Goal: Task Accomplishment & Management: Manage account settings

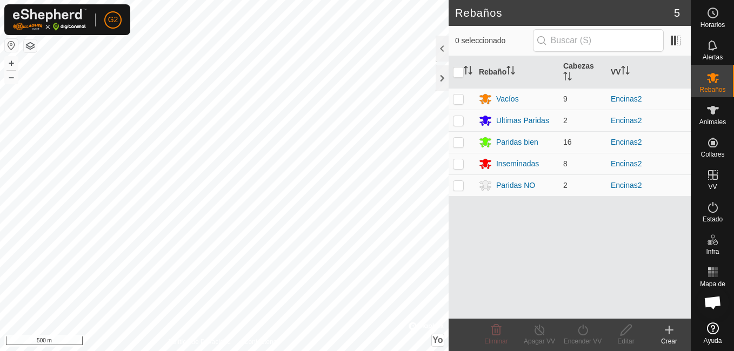
click at [669, 332] on icon at bounding box center [669, 330] width 0 height 8
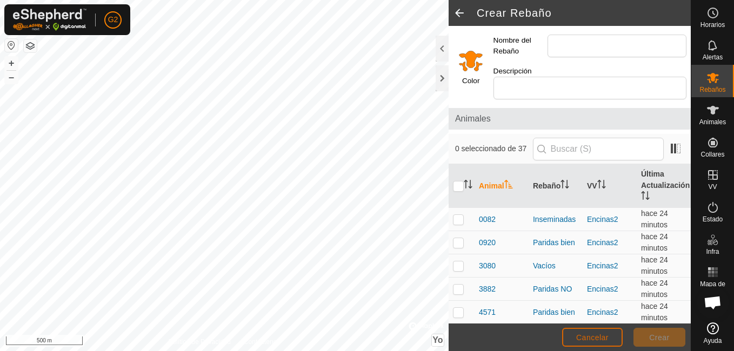
click at [593, 335] on span "Cancelar" at bounding box center [592, 337] width 32 height 9
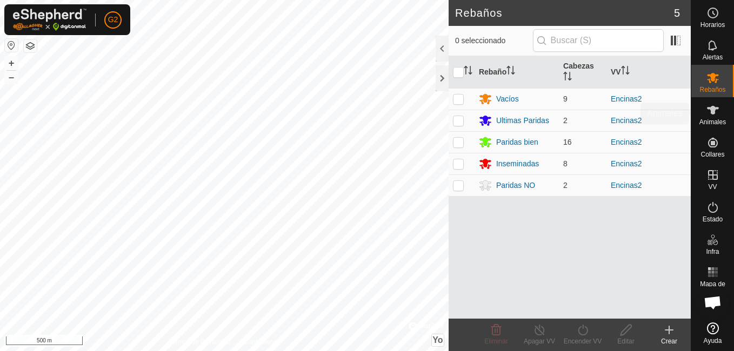
click at [711, 111] on icon at bounding box center [713, 110] width 12 height 9
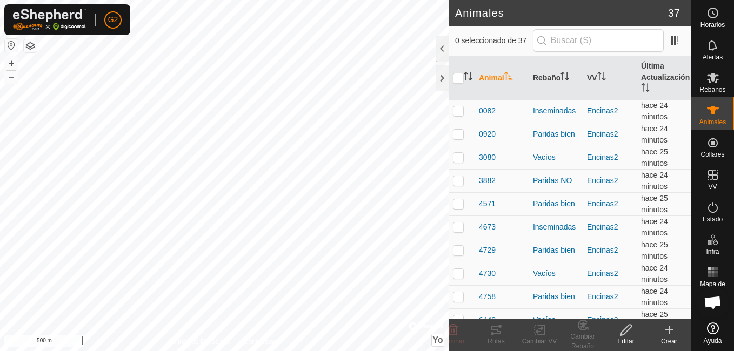
click at [10, 42] on button "button" at bounding box center [11, 45] width 13 height 13
click at [669, 332] on icon at bounding box center [669, 330] width 0 height 8
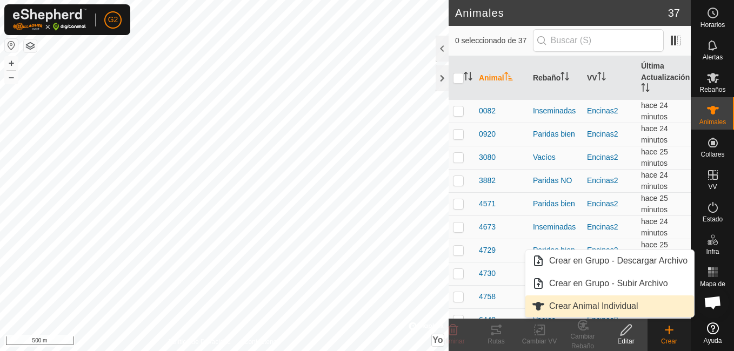
click at [629, 306] on span "Crear Animal Individual" at bounding box center [593, 306] width 89 height 13
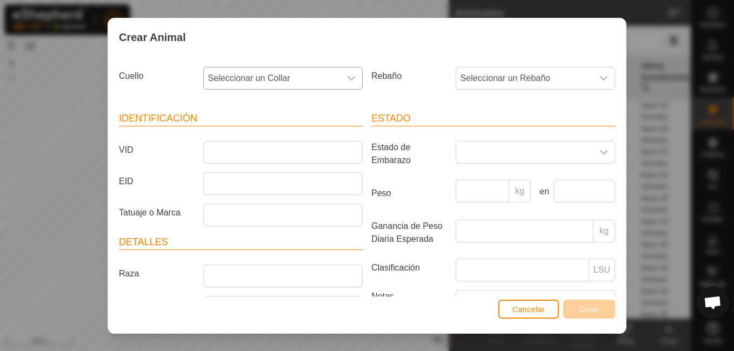
click at [354, 72] on div "Disparador desplegable" at bounding box center [351, 79] width 22 height 22
type input "3"
type input "606"
click at [303, 132] on li "3354066063" at bounding box center [282, 134] width 156 height 22
click at [272, 155] on input "VID" at bounding box center [282, 152] width 159 height 23
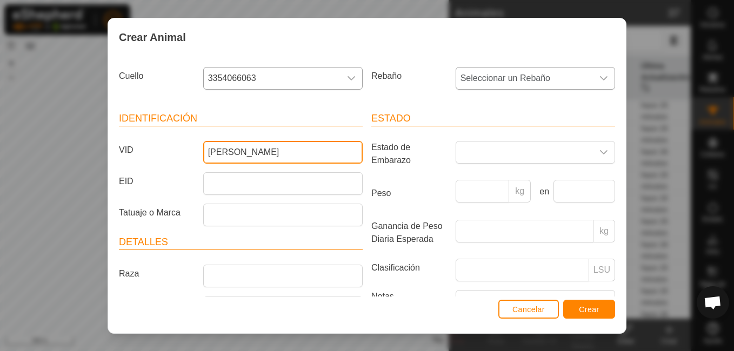
type input "[PERSON_NAME]"
click at [509, 77] on font "Seleccionar un Rebaño" at bounding box center [505, 77] width 90 height 9
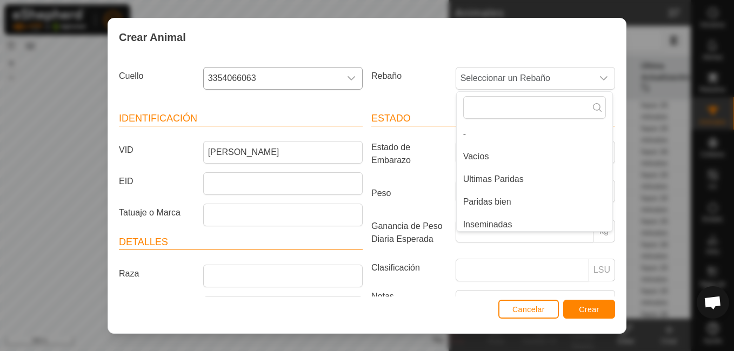
click at [420, 92] on div "Rebaño Seleccionar un Rebaño - Vacíos Ultimas Paridas Paridas bien Inseminadas …" at bounding box center [493, 83] width 252 height 40
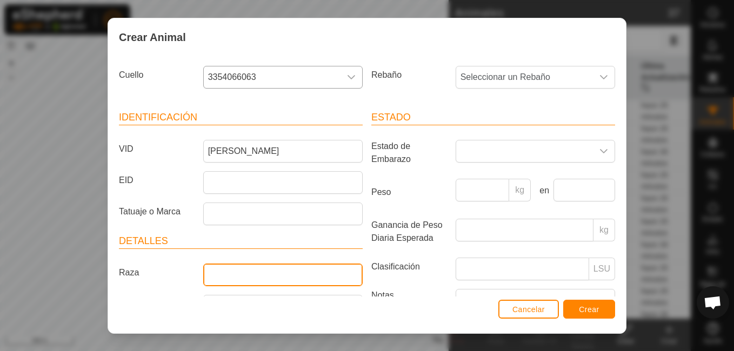
click at [258, 269] on input "Raza" at bounding box center [282, 275] width 159 height 23
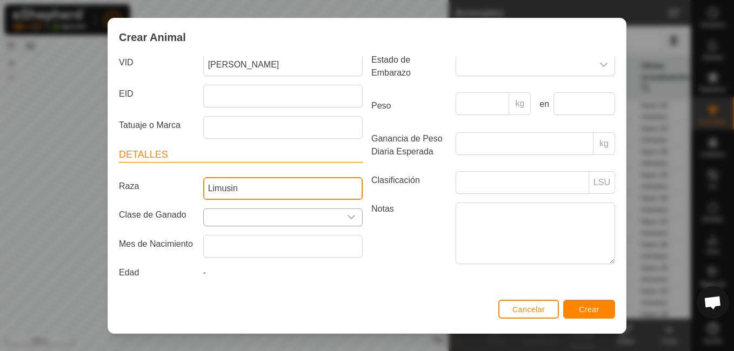
type input "Limusin"
click at [295, 211] on input "text" at bounding box center [272, 217] width 137 height 17
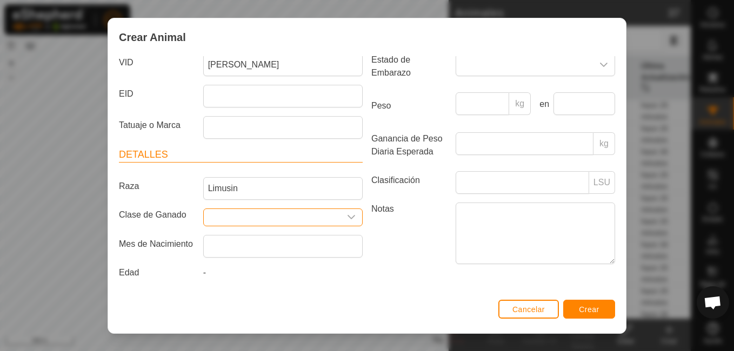
click at [347, 213] on icon "Disparador desplegable" at bounding box center [351, 217] width 9 height 9
click at [409, 237] on label "Notas" at bounding box center [409, 233] width 84 height 61
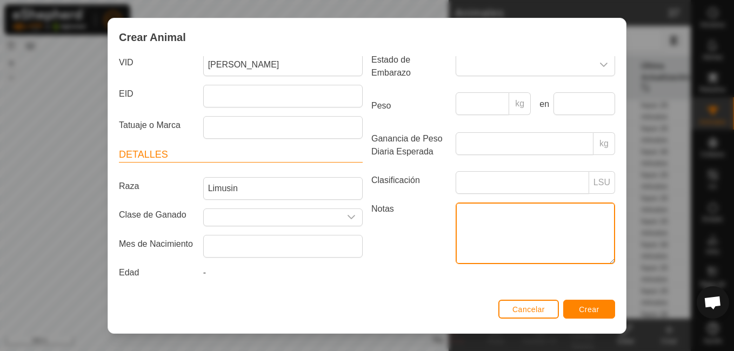
click at [455, 237] on textarea "Notas" at bounding box center [534, 234] width 159 height 62
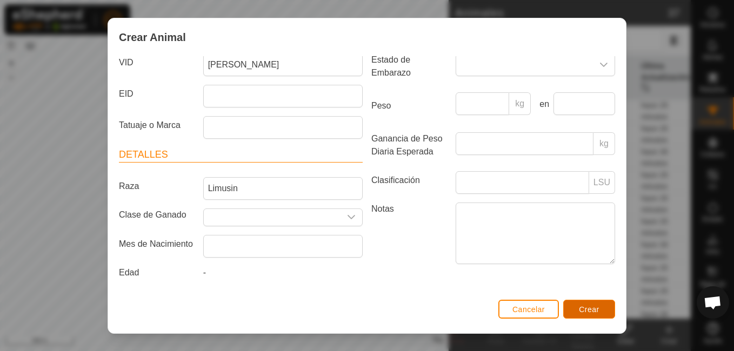
click at [586, 308] on span "Crear" at bounding box center [589, 309] width 21 height 9
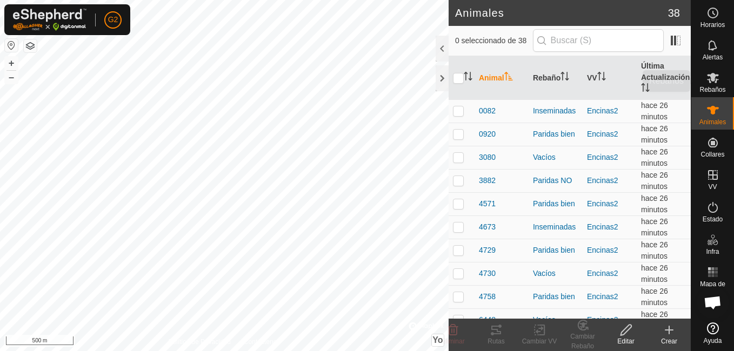
click at [712, 80] on icon at bounding box center [713, 78] width 12 height 10
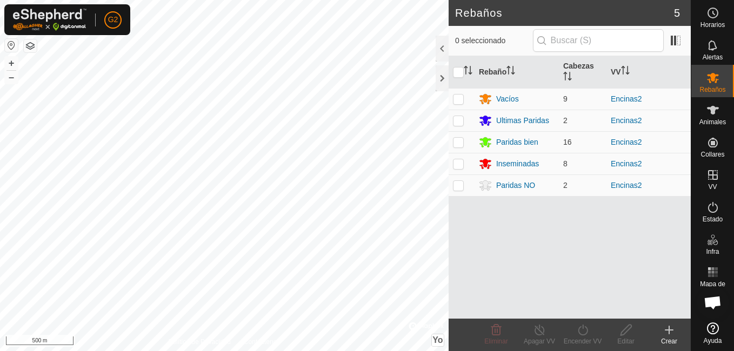
click at [663, 330] on icon at bounding box center [668, 330] width 13 height 13
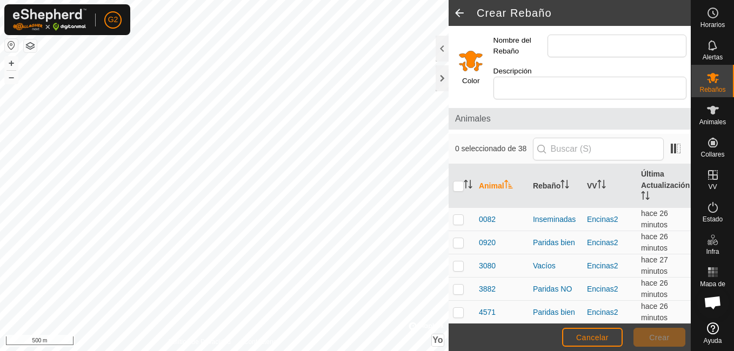
click at [471, 65] on input "Selecciona un color" at bounding box center [471, 61] width 26 height 26
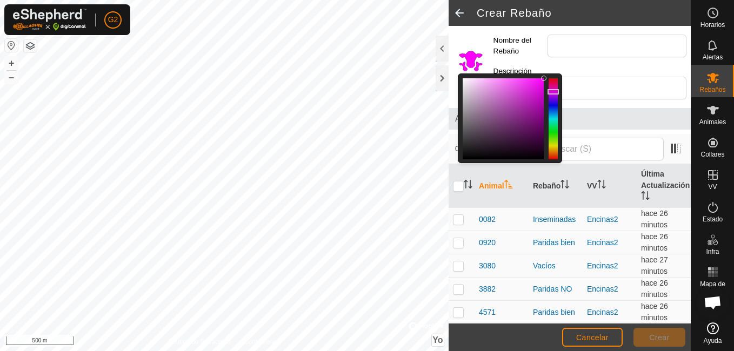
click at [555, 92] on div at bounding box center [552, 118] width 9 height 81
click at [554, 150] on div at bounding box center [552, 118] width 9 height 81
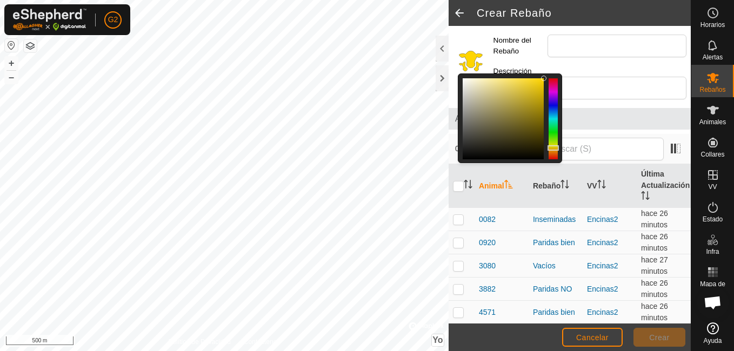
click at [554, 148] on div at bounding box center [552, 147] width 11 height 5
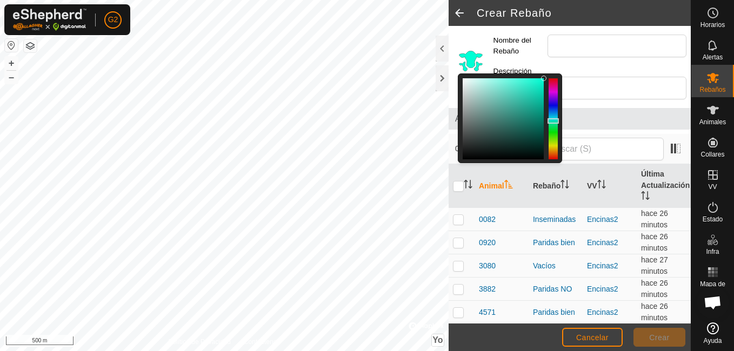
drag, startPoint x: 554, startPoint y: 146, endPoint x: 556, endPoint y: 121, distance: 25.5
click at [556, 121] on div at bounding box center [552, 120] width 11 height 5
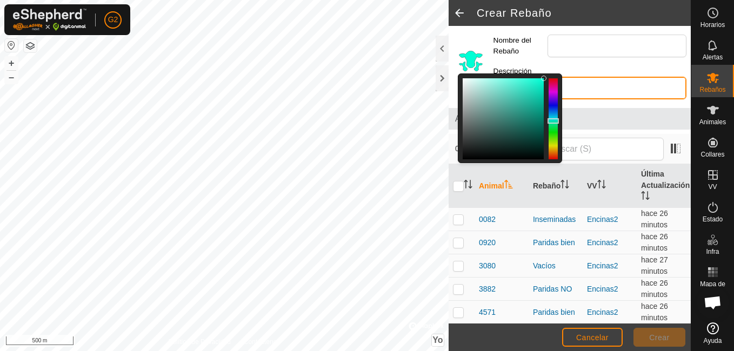
click at [587, 84] on input "Descripción" at bounding box center [589, 88] width 193 height 23
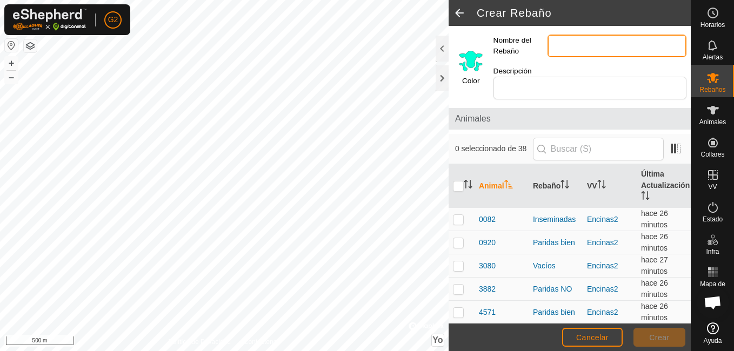
click at [568, 38] on input "Nombre del Rebaño" at bounding box center [616, 46] width 139 height 23
type input "Toro"
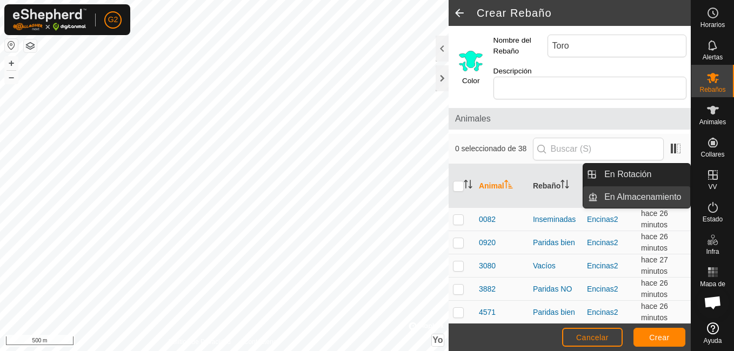
drag, startPoint x: 687, startPoint y: 186, endPoint x: 687, endPoint y: 199, distance: 13.5
click at [687, 199] on ul "En Rotación En Almacenamiento" at bounding box center [636, 186] width 107 height 44
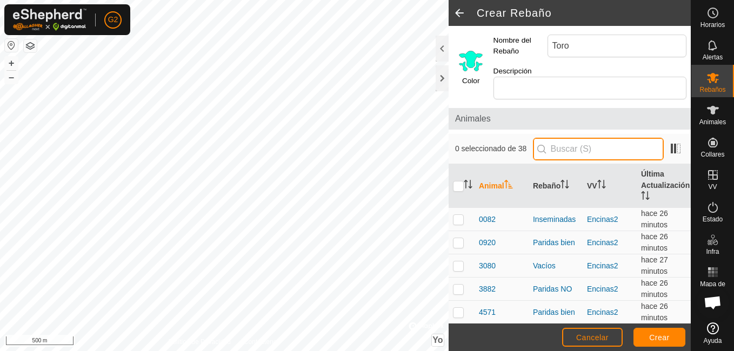
click at [627, 146] on input "text" at bounding box center [598, 149] width 131 height 23
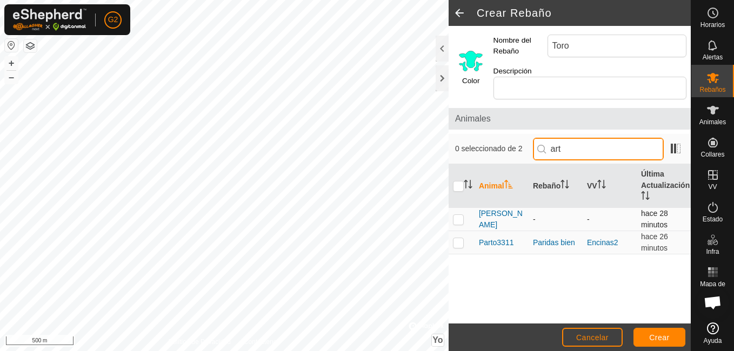
type input "art"
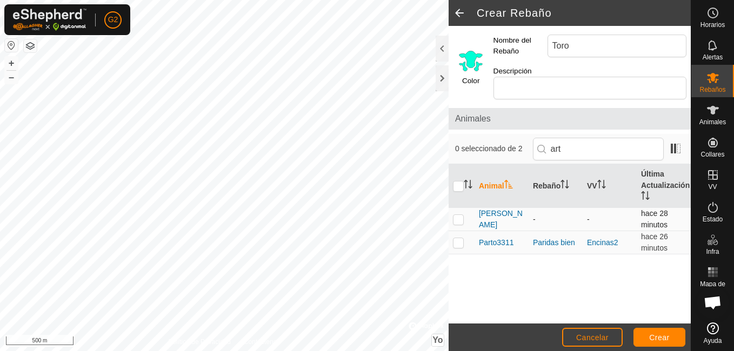
click at [454, 219] on p-checkbox at bounding box center [458, 219] width 11 height 9
checkbox input "true"
click at [657, 339] on span "Crear" at bounding box center [659, 337] width 21 height 9
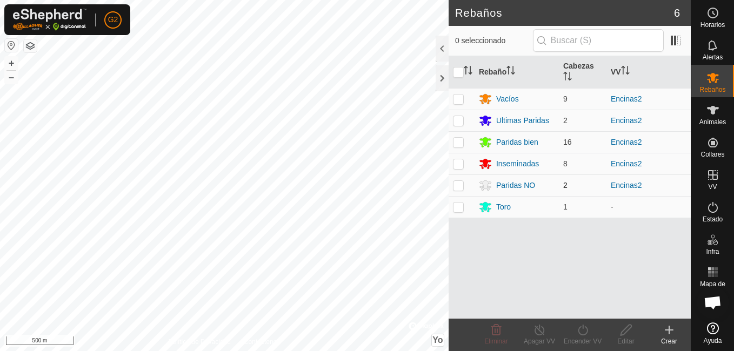
click at [461, 186] on p-checkbox at bounding box center [458, 185] width 11 height 9
checkbox input "true"
click at [624, 336] on icon at bounding box center [626, 330] width 14 height 13
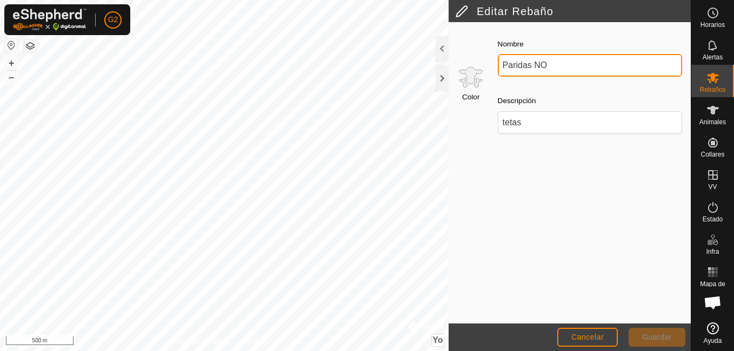
click at [573, 61] on input "Paridas NO" at bounding box center [590, 65] width 184 height 23
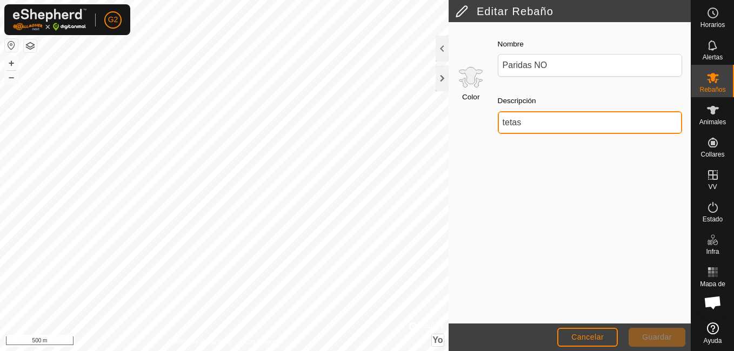
click at [545, 125] on input "tetas" at bounding box center [590, 122] width 184 height 23
type input "t"
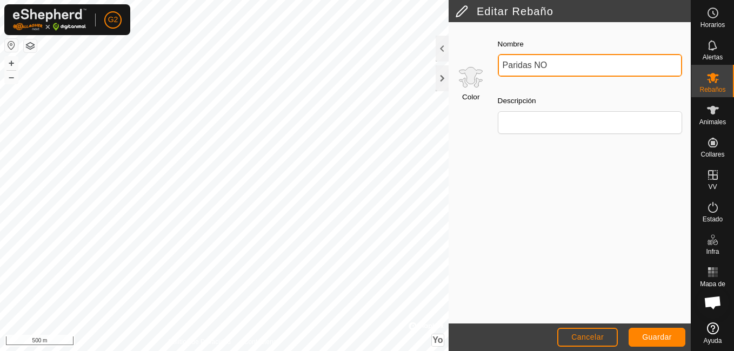
click at [555, 62] on input "Paridas NO" at bounding box center [590, 65] width 184 height 23
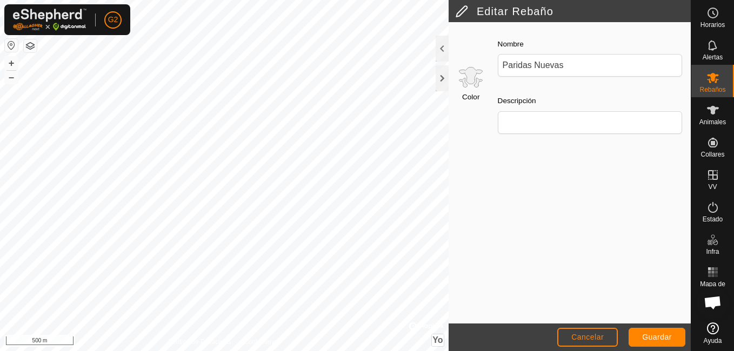
drag, startPoint x: 569, startPoint y: 236, endPoint x: 655, endPoint y: 341, distance: 135.9
click at [657, 351] on article "Editar Rebaño Color Nombre Paridas Nuevas Descripción Cancelar Guardar" at bounding box center [569, 175] width 242 height 351
click at [655, 341] on span "Guardar" at bounding box center [657, 337] width 30 height 9
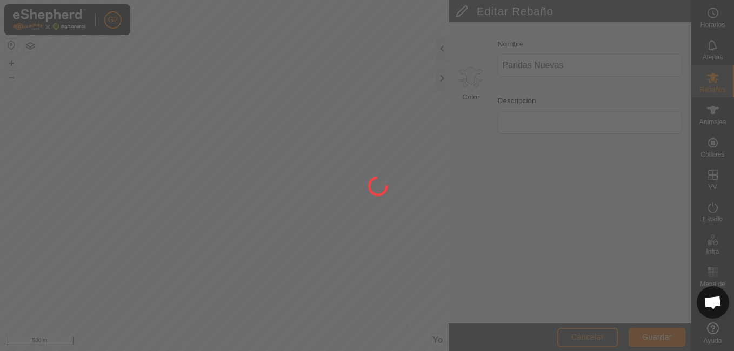
type input "Paridas NO"
type input "tetas"
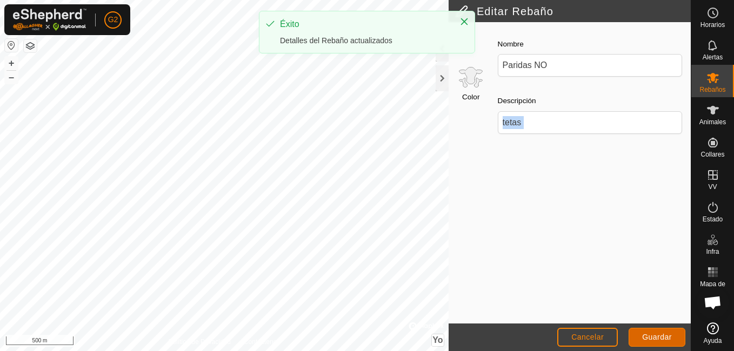
type input "Paridas Nuevas"
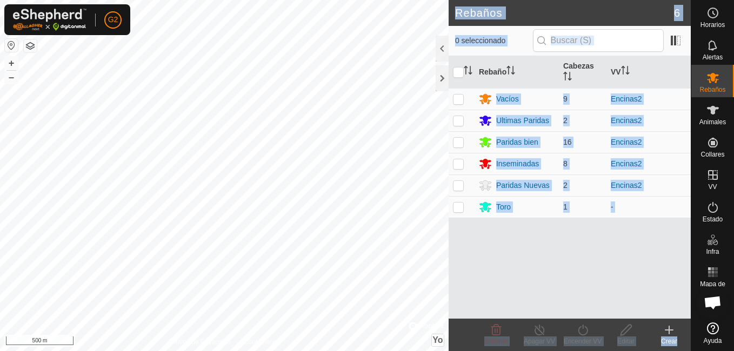
click at [559, 264] on div "Rebaño [PERSON_NAME] Vacíos 9 Encinas2 Ultimas Paridas 2 Encinas2 Paridas bien …" at bounding box center [569, 187] width 242 height 263
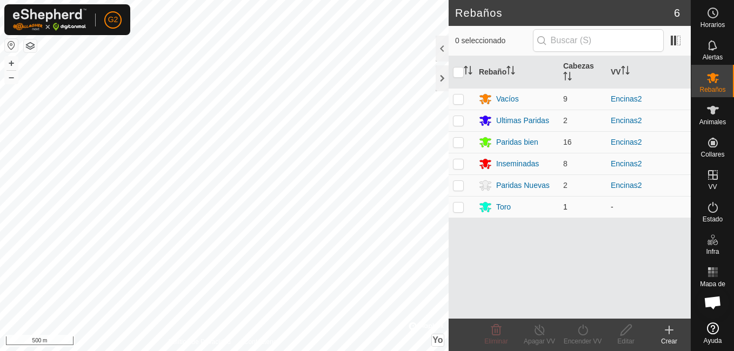
click at [457, 207] on p-checkbox at bounding box center [458, 207] width 11 height 9
checkbox input "true"
click at [587, 332] on icon at bounding box center [583, 330] width 14 height 13
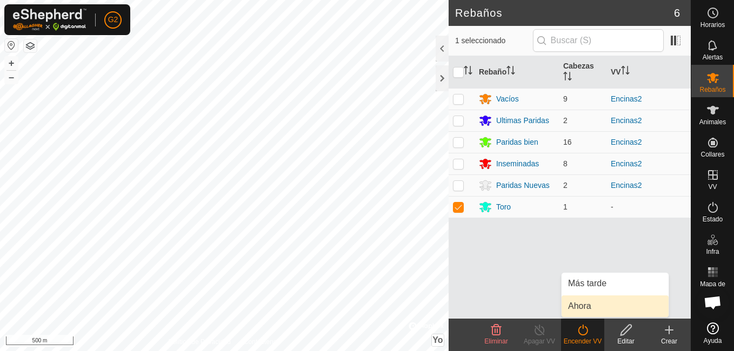
click at [587, 305] on link "Ahora" at bounding box center [614, 307] width 107 height 22
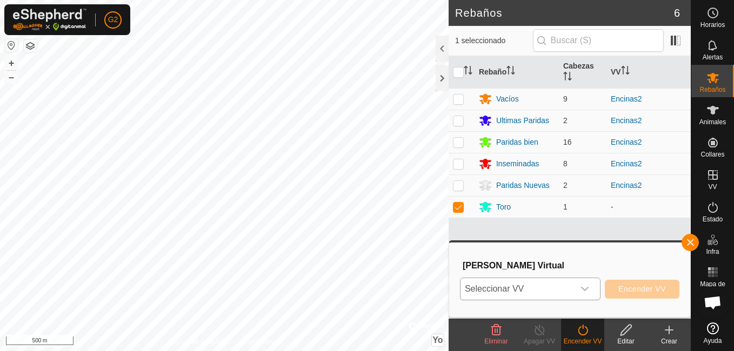
click at [577, 292] on div "Disparador desplegable" at bounding box center [585, 289] width 22 height 22
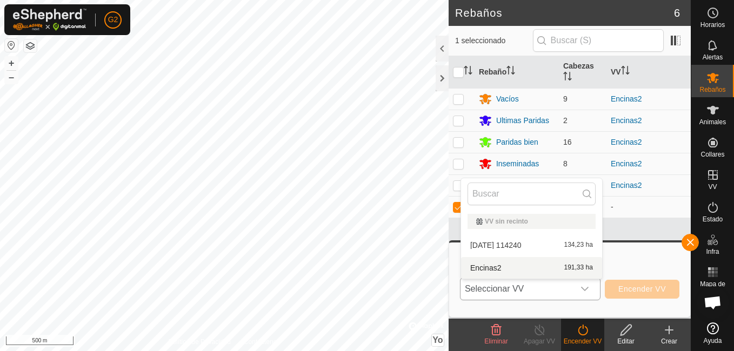
click at [549, 269] on li "Encinas2 191,33 ha" at bounding box center [531, 268] width 141 height 22
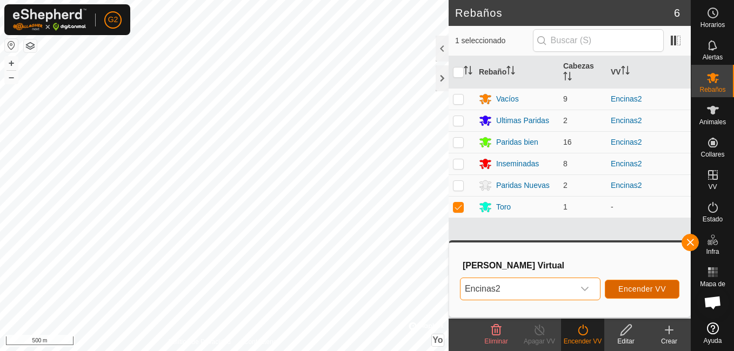
click at [621, 285] on span "Encender VV" at bounding box center [642, 289] width 48 height 9
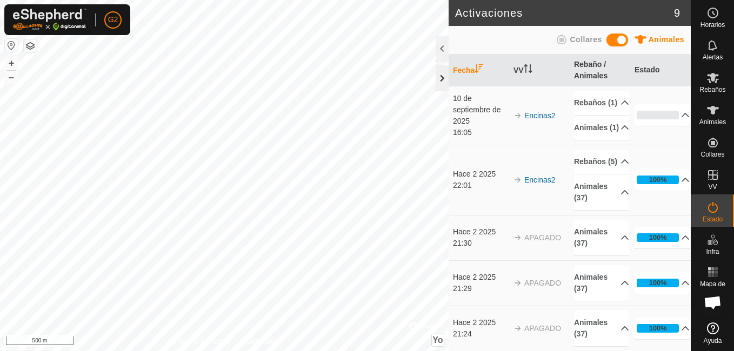
click at [444, 79] on div at bounding box center [441, 78] width 13 height 26
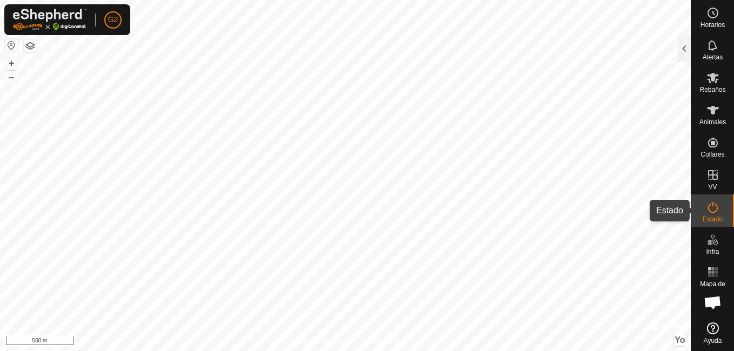
click at [703, 211] on es-activation-svg-icon at bounding box center [712, 207] width 19 height 17
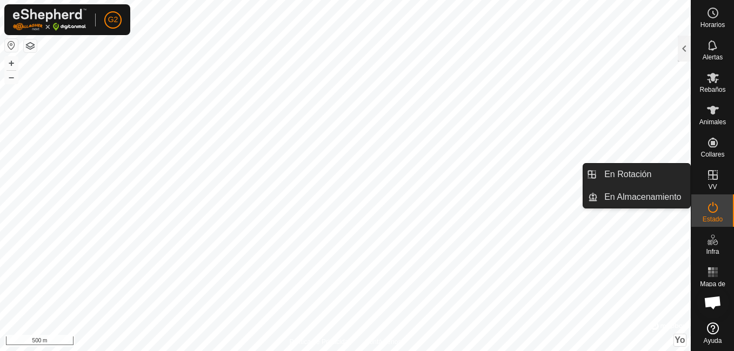
click at [716, 172] on icon at bounding box center [713, 175] width 10 height 10
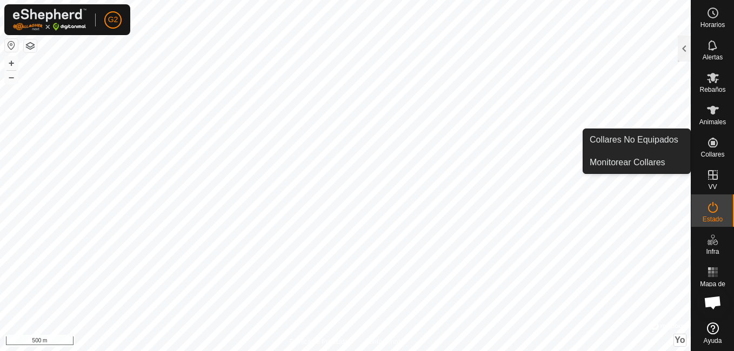
click at [706, 153] on span "Collares" at bounding box center [712, 154] width 24 height 6
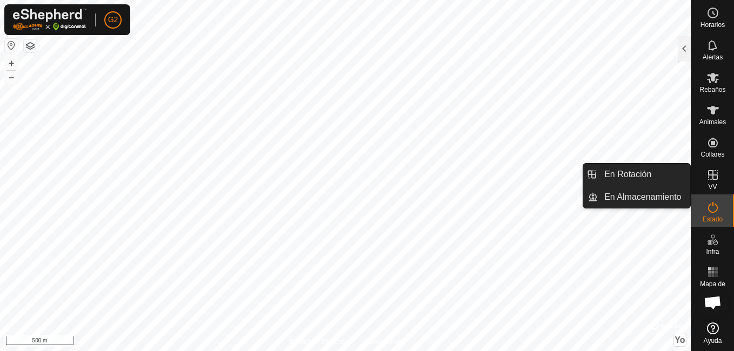
click at [709, 183] on es-virtualpaddocks-svg-icon at bounding box center [712, 174] width 19 height 17
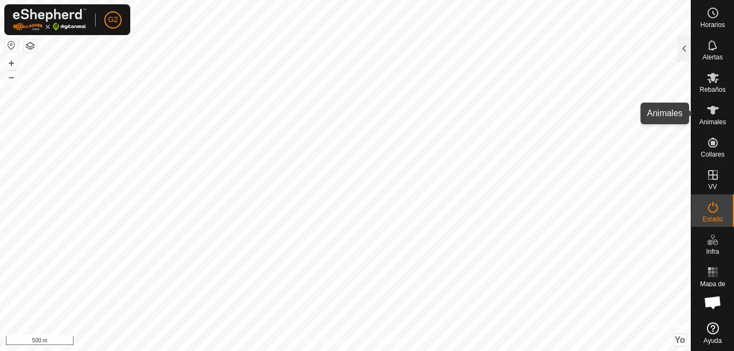
click at [710, 115] on icon at bounding box center [712, 110] width 13 height 13
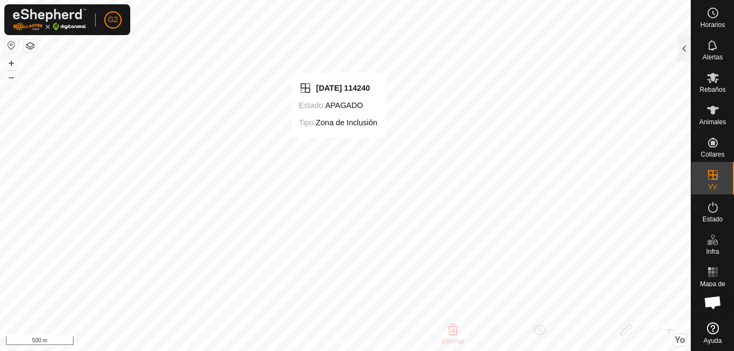
checkbox input "false"
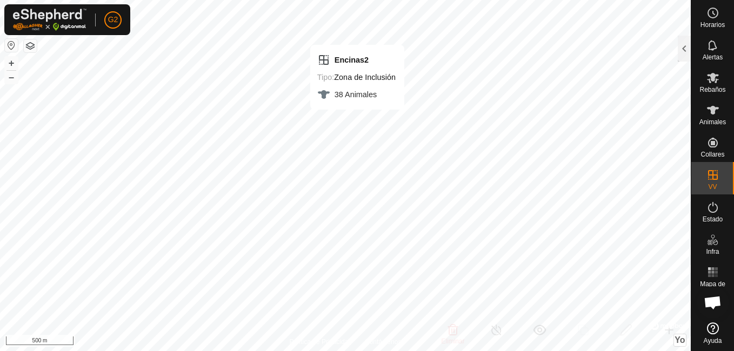
checkbox input "false"
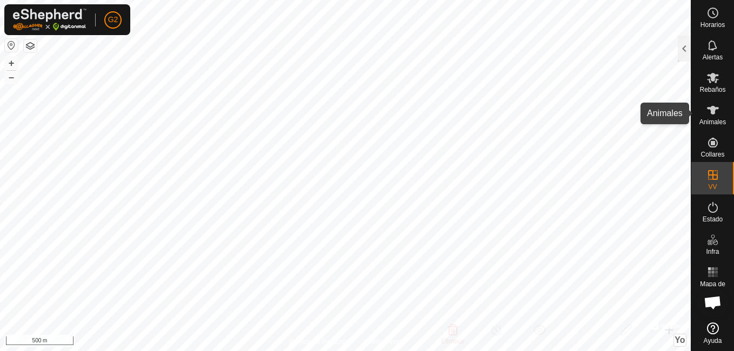
click at [717, 113] on icon at bounding box center [712, 110] width 13 height 13
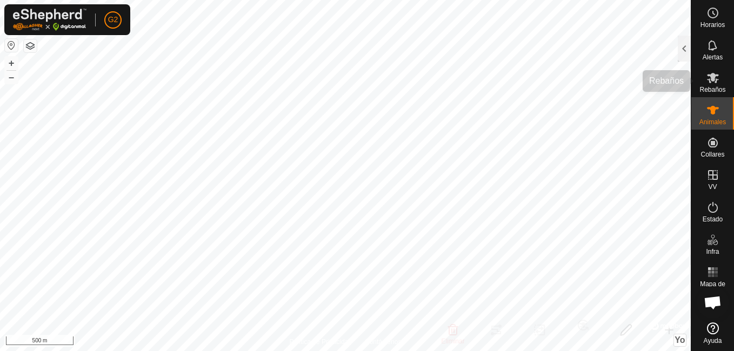
click at [706, 88] on span "Rebaños" at bounding box center [712, 89] width 26 height 6
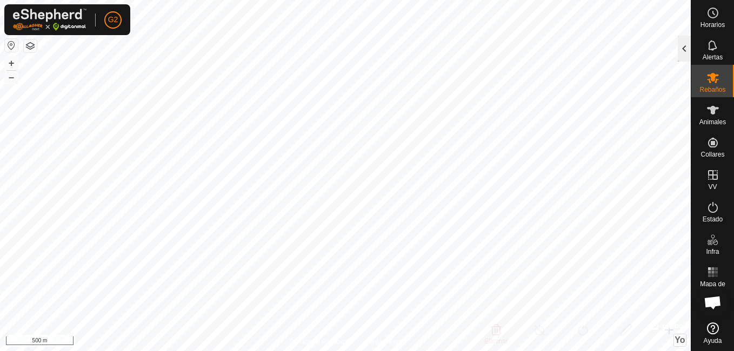
click at [683, 52] on div at bounding box center [683, 49] width 13 height 26
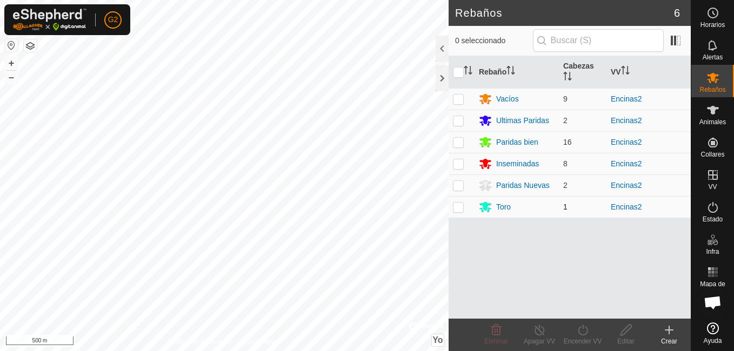
click at [462, 210] on p-checkbox at bounding box center [458, 207] width 11 height 9
checkbox input "true"
click at [623, 338] on div "Editar" at bounding box center [625, 342] width 43 height 10
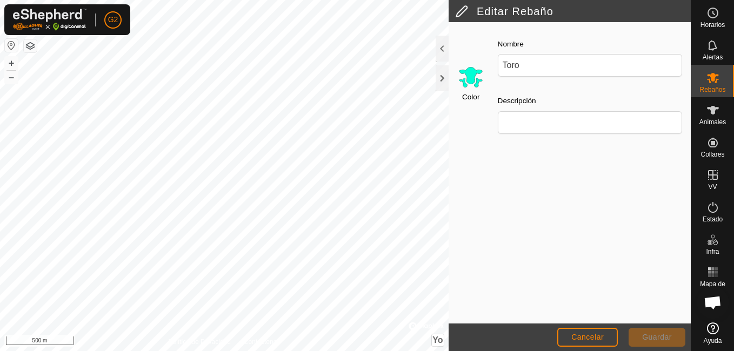
click at [469, 79] on input "Selecciona un color" at bounding box center [471, 77] width 26 height 26
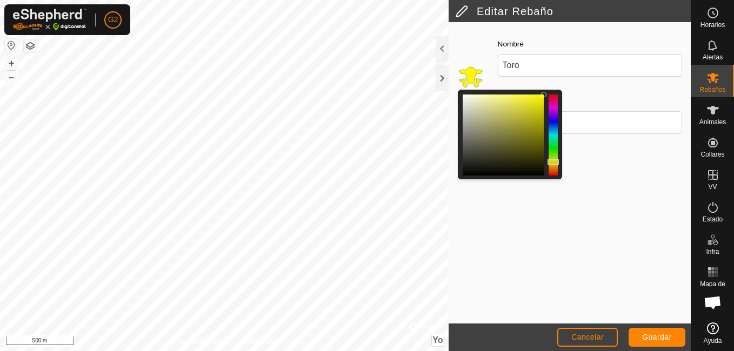
drag, startPoint x: 553, startPoint y: 137, endPoint x: 553, endPoint y: 162, distance: 25.4
click at [553, 162] on div at bounding box center [552, 161] width 11 height 5
click at [651, 340] on span "Guardar" at bounding box center [657, 337] width 30 height 9
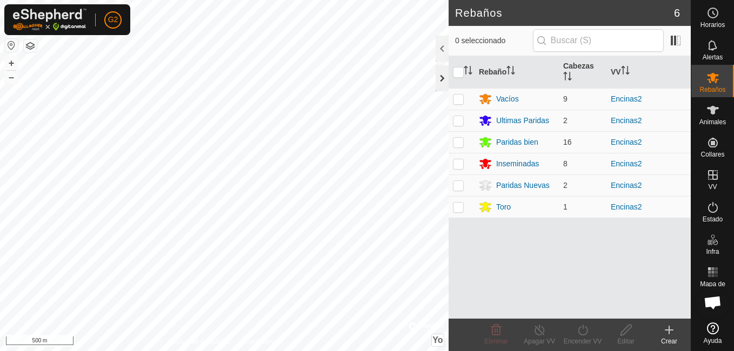
click at [436, 77] on div at bounding box center [441, 78] width 13 height 26
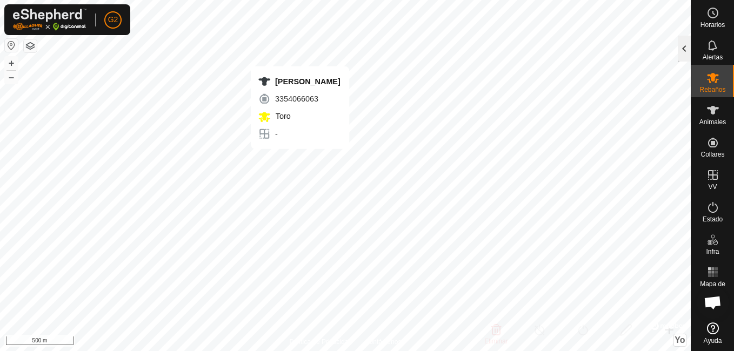
click at [681, 43] on div at bounding box center [683, 49] width 13 height 26
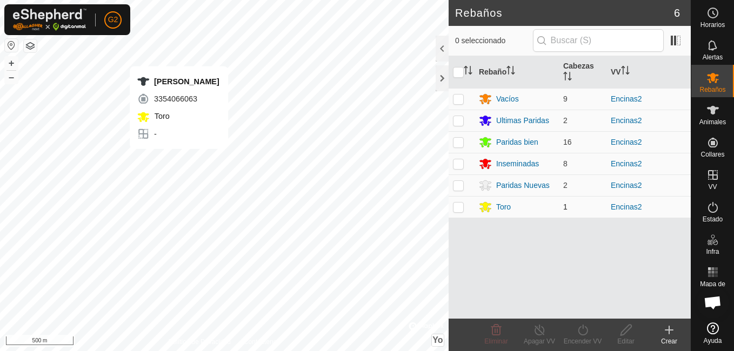
click at [458, 209] on p-checkbox at bounding box center [458, 207] width 11 height 9
checkbox input "true"
click at [632, 335] on icon at bounding box center [626, 330] width 14 height 13
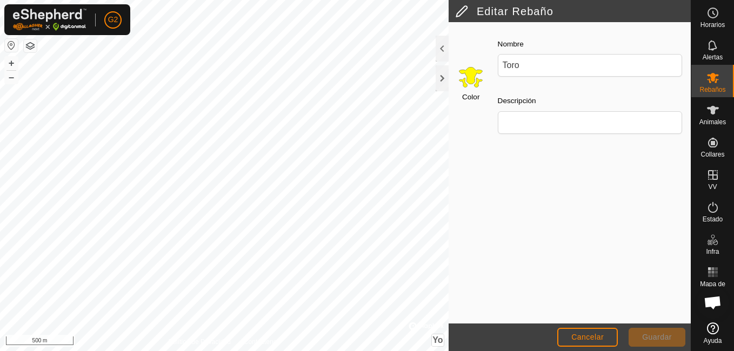
click at [468, 76] on input "Selecciona un color" at bounding box center [471, 77] width 26 height 26
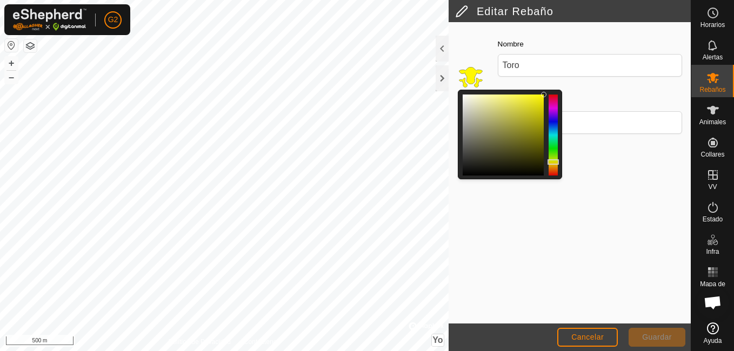
click at [464, 168] on div at bounding box center [502, 135] width 81 height 81
click at [643, 333] on span "Guardar" at bounding box center [657, 337] width 30 height 9
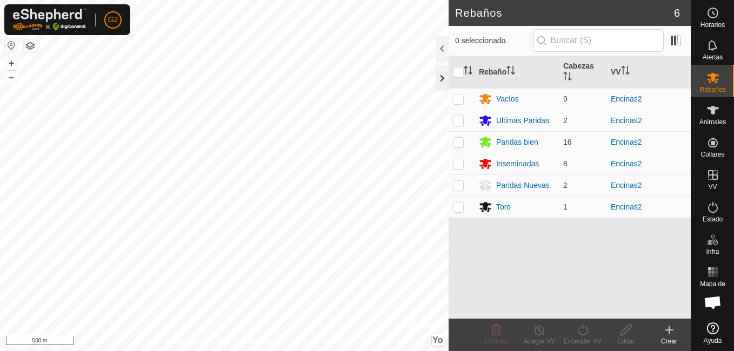
click at [439, 80] on div at bounding box center [441, 78] width 13 height 26
